Goal: Transaction & Acquisition: Book appointment/travel/reservation

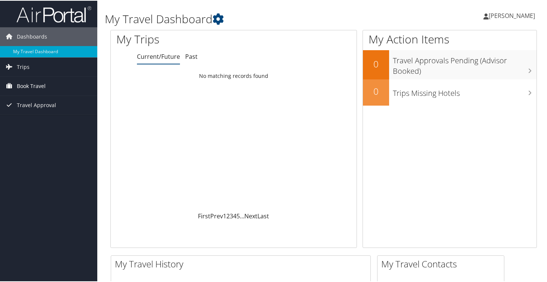
click at [37, 87] on span "Book Travel" at bounding box center [31, 85] width 29 height 19
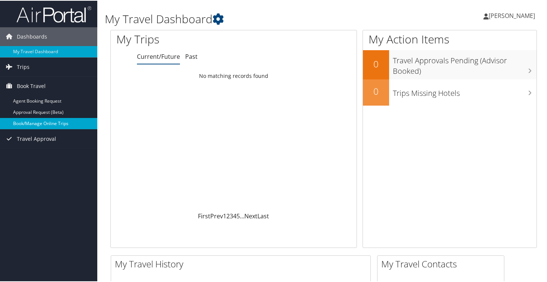
click at [35, 124] on link "Book/Manage Online Trips" at bounding box center [48, 122] width 97 height 11
click at [33, 120] on link "Book/Manage Online Trips" at bounding box center [48, 122] width 97 height 11
